Goal: Task Accomplishment & Management: Manage account settings

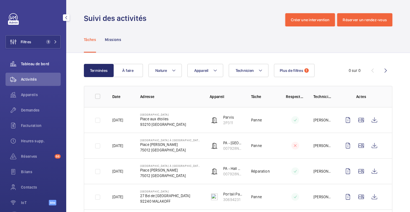
click at [29, 64] on font "Tableau de bord" at bounding box center [35, 64] width 28 height 4
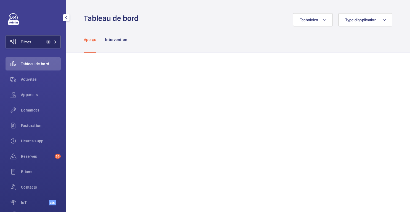
click at [35, 45] on button "Filtres 1" at bounding box center [33, 41] width 55 height 13
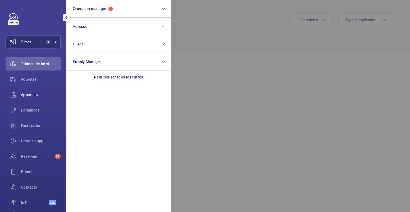
click at [27, 97] on font "Appareils" at bounding box center [29, 95] width 17 height 4
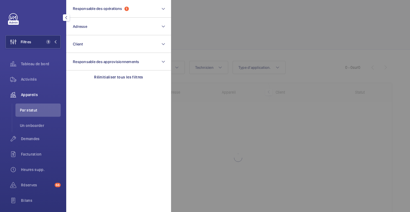
click at [271, 13] on div at bounding box center [376, 106] width 410 height 212
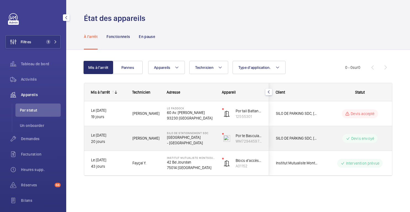
click at [331, 137] on wm-front-pills-cell "Devis envoyé" at bounding box center [360, 138] width 69 height 9
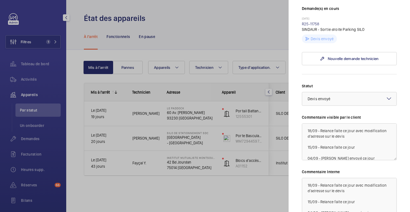
scroll to position [159, 0]
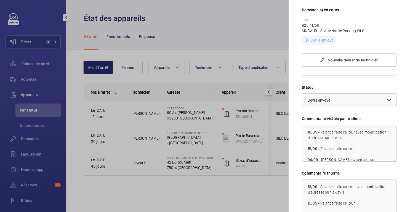
click at [311, 28] on font "R25-11758" at bounding box center [311, 25] width 18 height 4
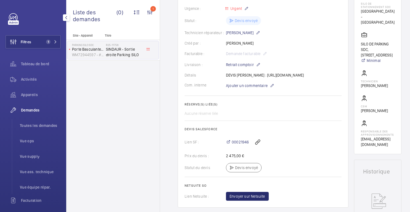
scroll to position [117, 0]
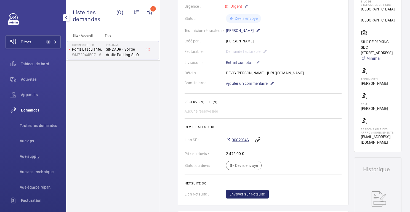
click at [238, 142] on font "00021946" at bounding box center [240, 140] width 17 height 4
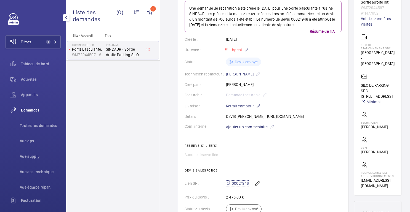
scroll to position [0, 0]
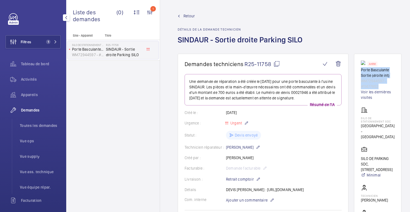
drag, startPoint x: 379, startPoint y: 87, endPoint x: 359, endPoint y: 72, distance: 25.0
click at [359, 72] on wm-front-card "Arrêté Porte Basculante Sortie (droite int) WM72944597 - #11477852 Voir les der…" at bounding box center [377, 162] width 47 height 216
copy div "Porte Basculante Sortie (droite int) WM72944597 - #11477852"
click at [188, 17] on font "Retour" at bounding box center [188, 16] width 11 height 4
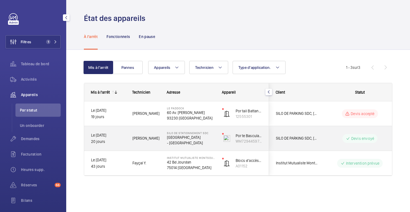
click at [335, 139] on wm-front-pills-cell "Devis envoyé" at bounding box center [360, 138] width 69 height 9
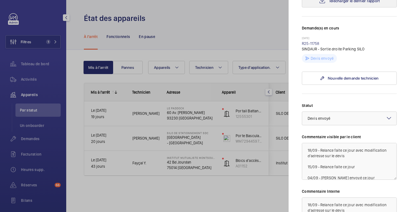
scroll to position [140, 0]
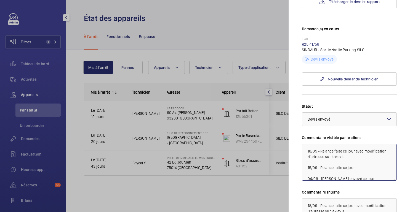
click at [307, 170] on textarea "18/09 - Relance faite ce jour avec modification d'adresse sur le devis 15/09 - …" at bounding box center [349, 162] width 95 height 37
click at [342, 169] on textarea "22/09 - Relance mail/Tel faite ce jour 18/09 - Relance faite ce jour avec modif…" at bounding box center [349, 162] width 95 height 37
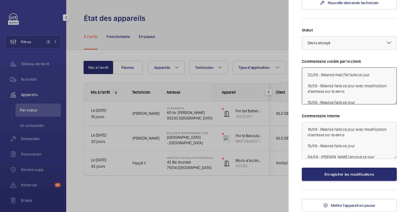
scroll to position [232, 0]
type textarea "22/09 - Relance mail/Tel faite ce jour 18/09 - Relance faite ce jour avec modif…"
click at [305, 133] on textarea "18/09 - Relance faite ce jour avec modification d'adresse sur le devis 15/09 - …" at bounding box center [349, 140] width 95 height 37
paste textarea "22/09 - Relance mail/Tel faite ce jour"
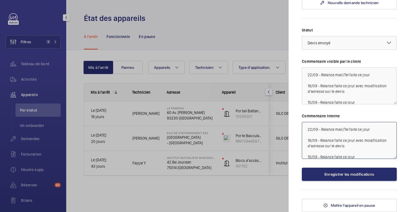
scroll to position [223, 0]
type textarea "22/09 - Relance mail/Tel faite ce jour 18/09 - Relance faite ce jour avec modif…"
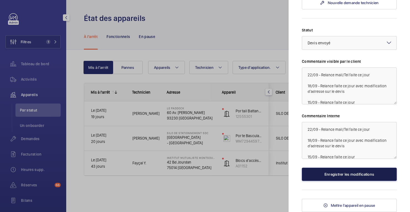
click at [354, 177] on font "Enregistrer les modifications" at bounding box center [349, 174] width 50 height 4
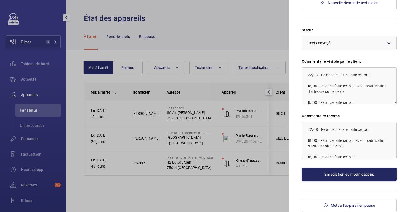
scroll to position [0, 0]
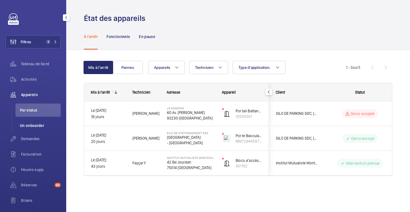
click at [39, 127] on font "Un onboarder" at bounding box center [32, 126] width 24 height 4
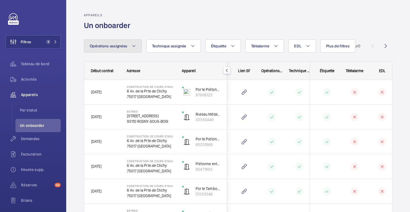
click at [126, 47] on font "Opérations assignées" at bounding box center [109, 46] width 38 height 4
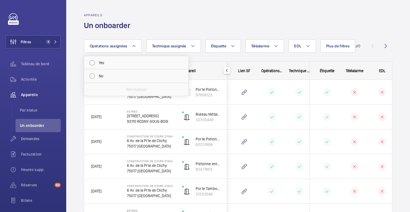
click at [173, 30] on div "Appareils Un onboarder" at bounding box center [238, 21] width 308 height 17
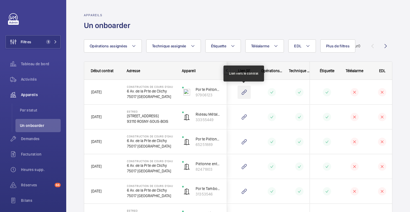
click at [245, 96] on wm-front-icon-button at bounding box center [244, 92] width 13 height 13
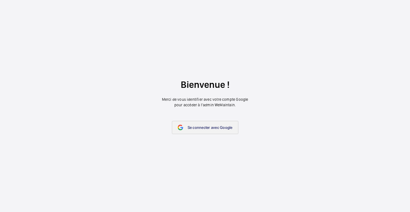
click at [205, 128] on span "Se connecter avec Google" at bounding box center [210, 128] width 45 height 4
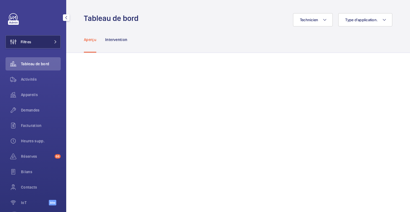
click at [50, 40] on button "Filtres" at bounding box center [33, 41] width 55 height 13
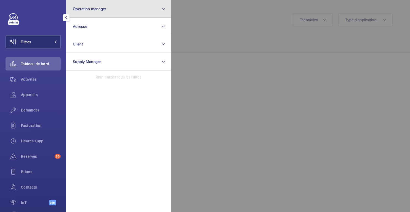
click at [107, 12] on button "Operation manager" at bounding box center [118, 9] width 105 height 18
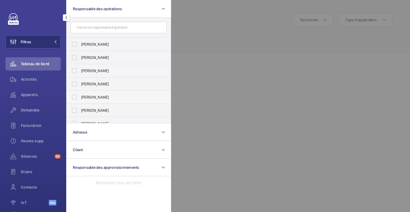
scroll to position [20, 0]
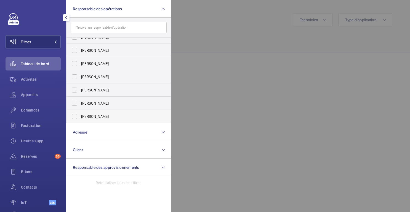
click at [101, 112] on label "[PERSON_NAME]" at bounding box center [114, 116] width 96 height 13
click at [80, 112] on input "[PERSON_NAME]" at bounding box center [74, 116] width 11 height 11
checkbox input "true"
click at [216, 57] on div at bounding box center [376, 106] width 410 height 212
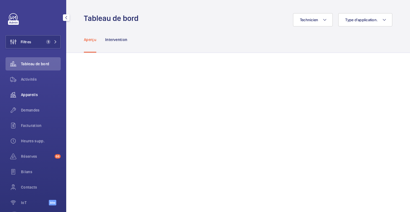
click at [30, 96] on font "Appareils" at bounding box center [29, 95] width 17 height 4
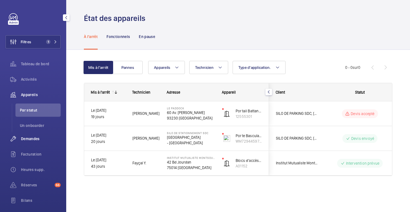
click at [27, 140] on font "Demandes" at bounding box center [30, 139] width 19 height 4
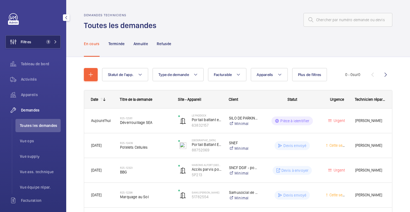
click at [38, 46] on button "Filtres 1" at bounding box center [33, 41] width 55 height 13
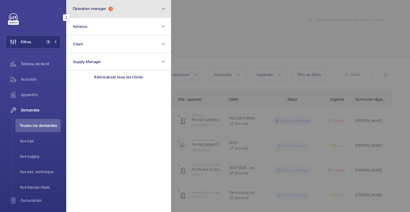
click at [106, 10] on span "Operation manager" at bounding box center [89, 8] width 33 height 4
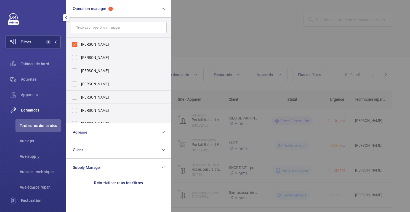
click at [224, 21] on div at bounding box center [376, 106] width 410 height 212
